Goal: Entertainment & Leisure: Consume media (video, audio)

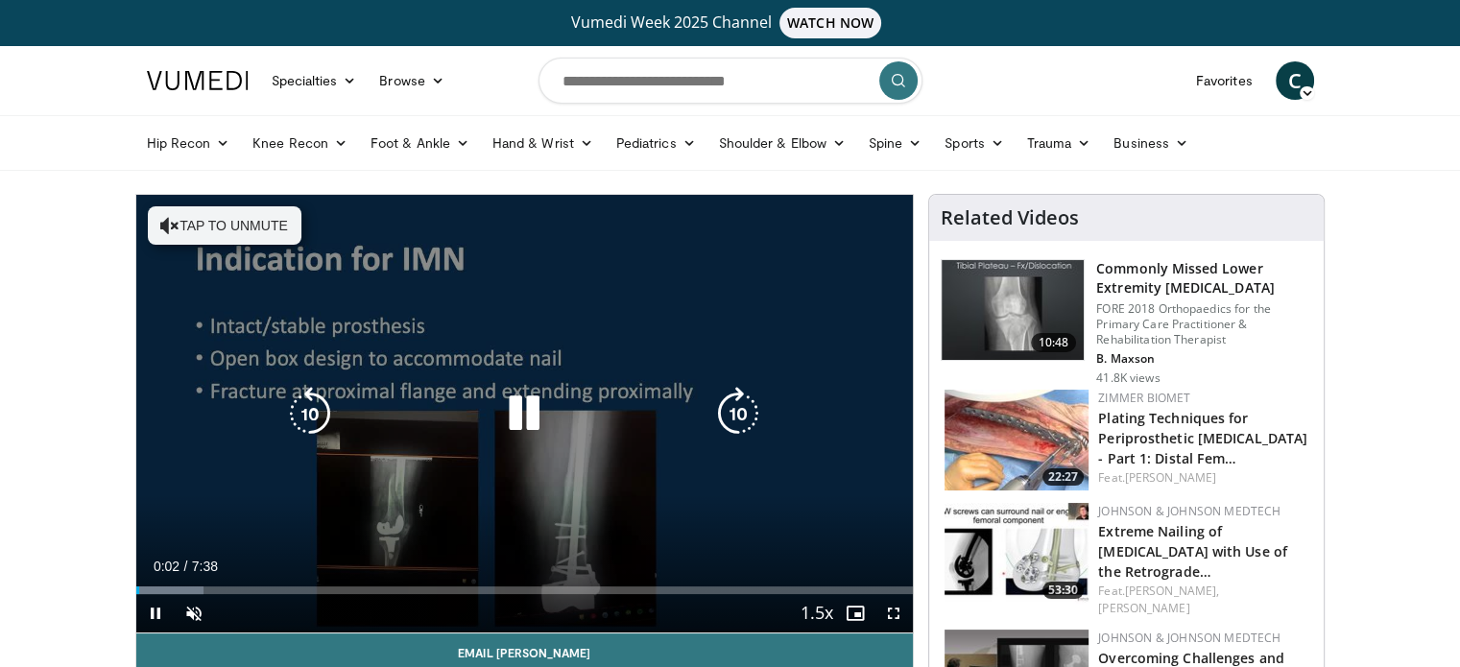
click at [198, 220] on button "Tap to unmute" at bounding box center [225, 225] width 154 height 38
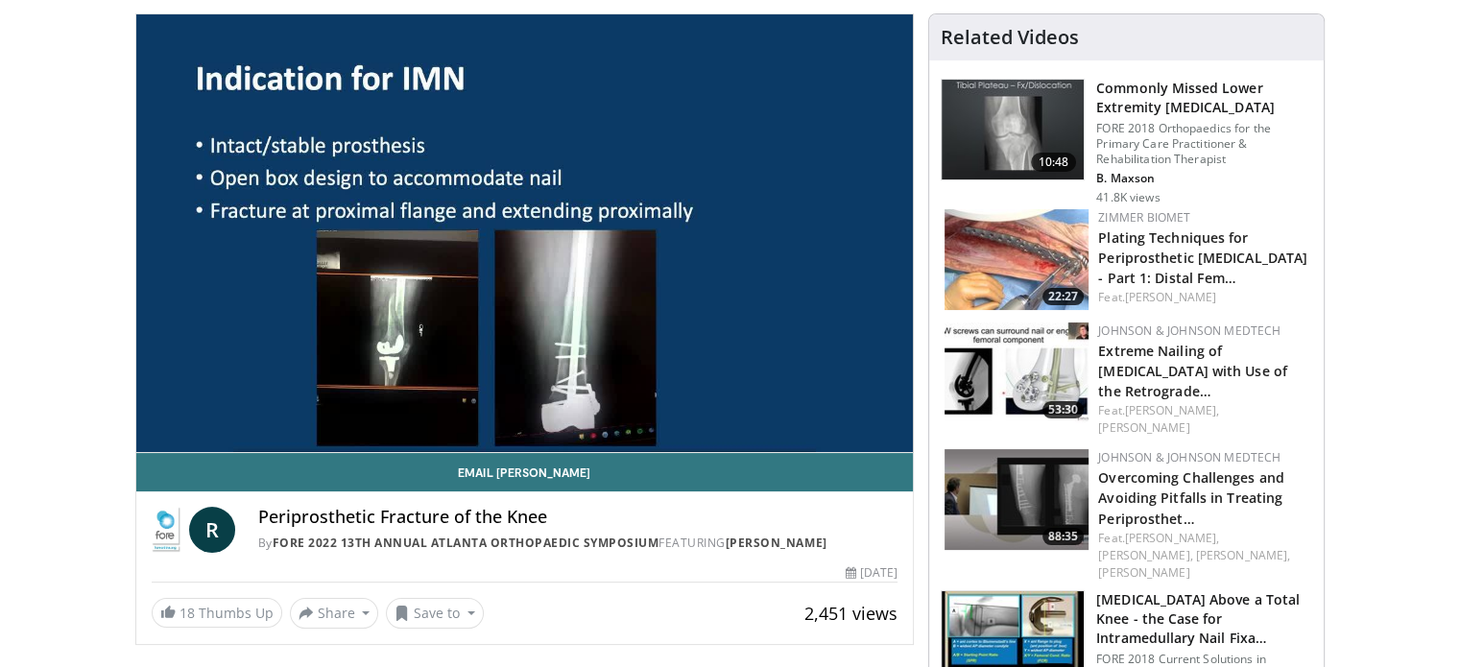
scroll to position [180, 0]
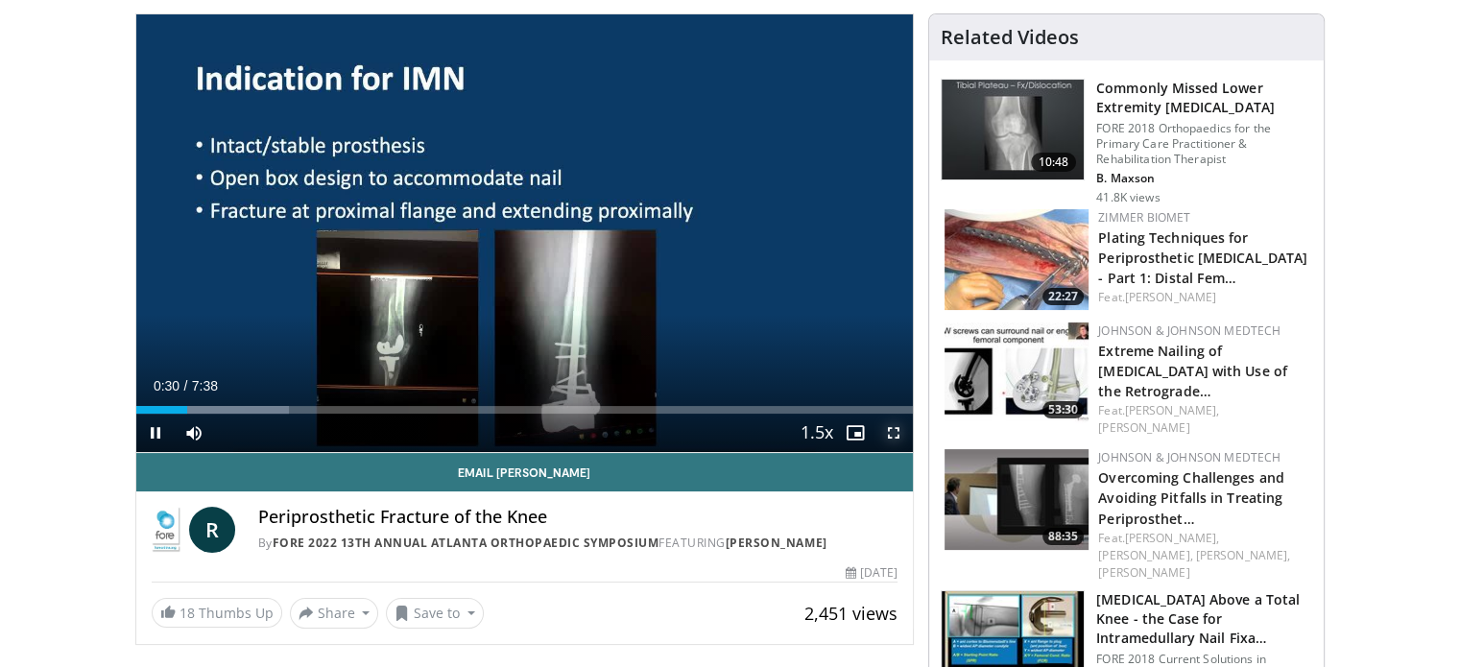
click at [887, 429] on span "Video Player" at bounding box center [893, 433] width 38 height 38
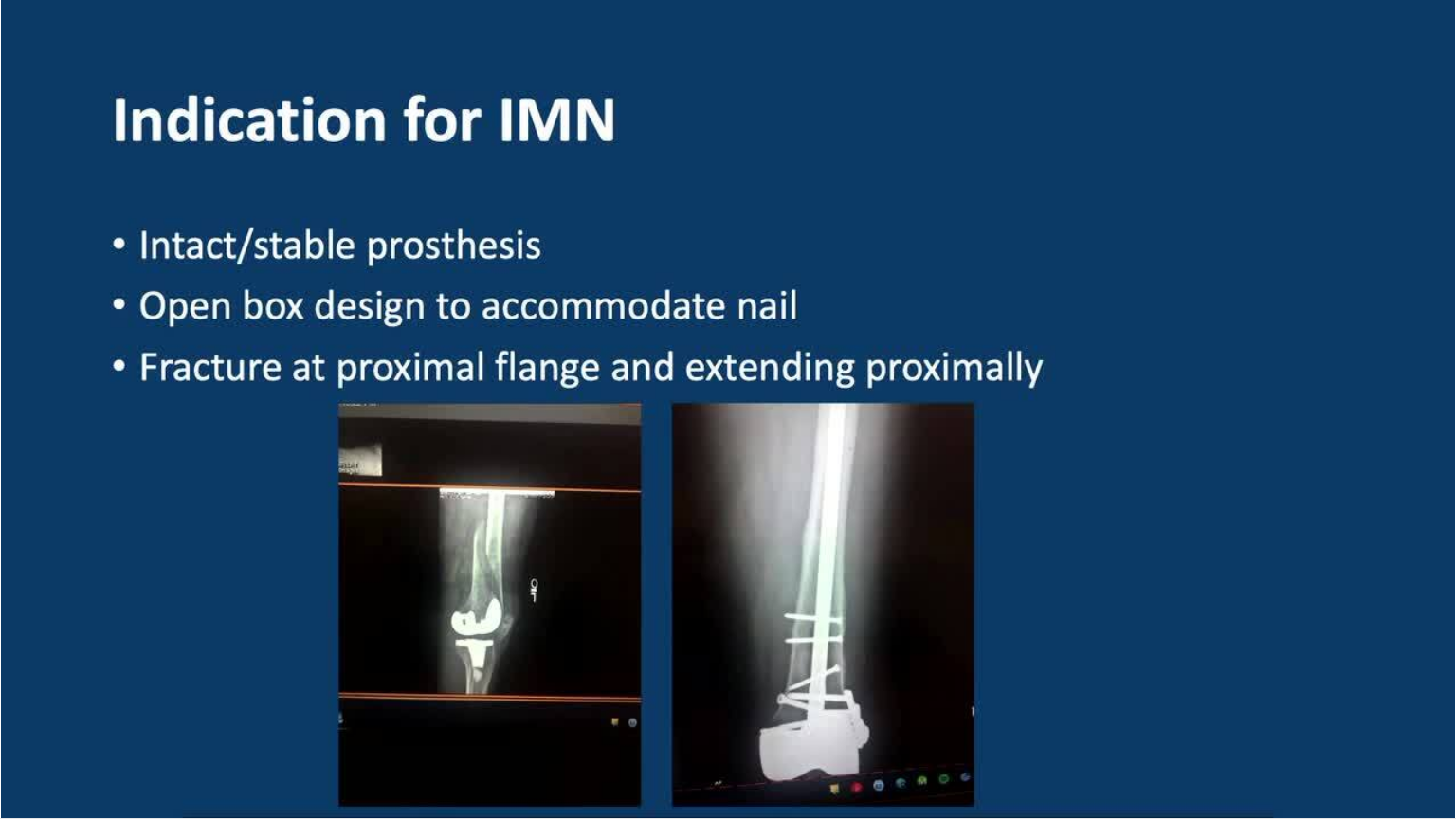
click at [718, 414] on div "30 seconds Tap to unmute" at bounding box center [728, 409] width 1456 height 818
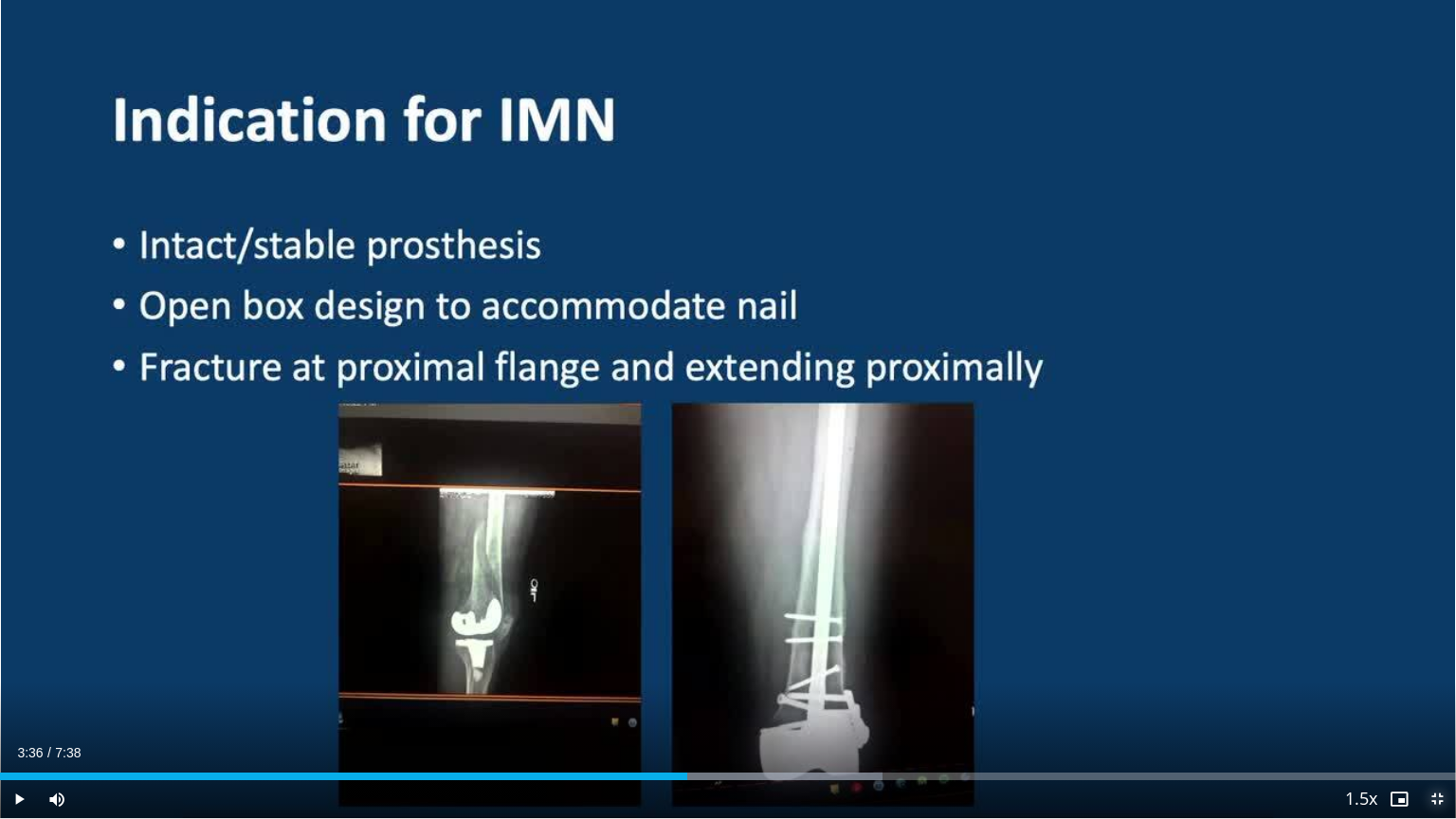
click at [1438, 658] on span "Video Player" at bounding box center [1437, 799] width 38 height 38
